Goal: Navigation & Orientation: Find specific page/section

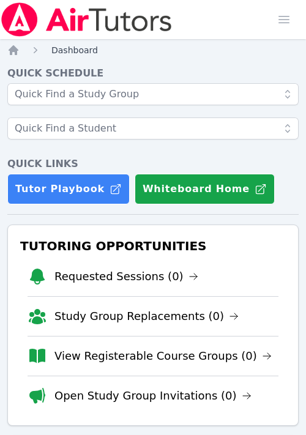
scroll to position [146, 0]
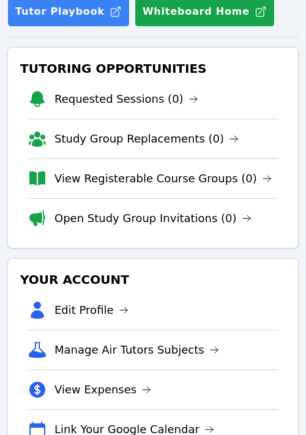
scroll to position [184, 0]
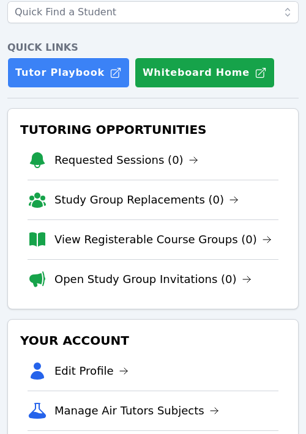
scroll to position [129, 0]
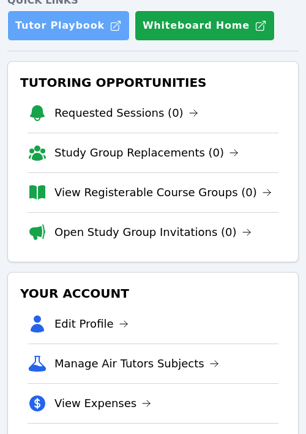
scroll to position [110, 0]
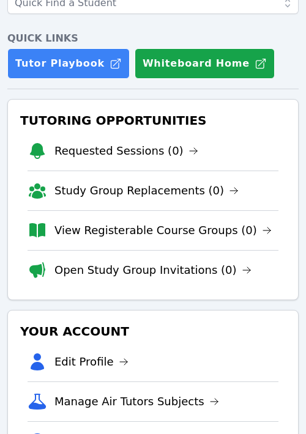
scroll to position [127, 0]
